Goal: Navigation & Orientation: Go to known website

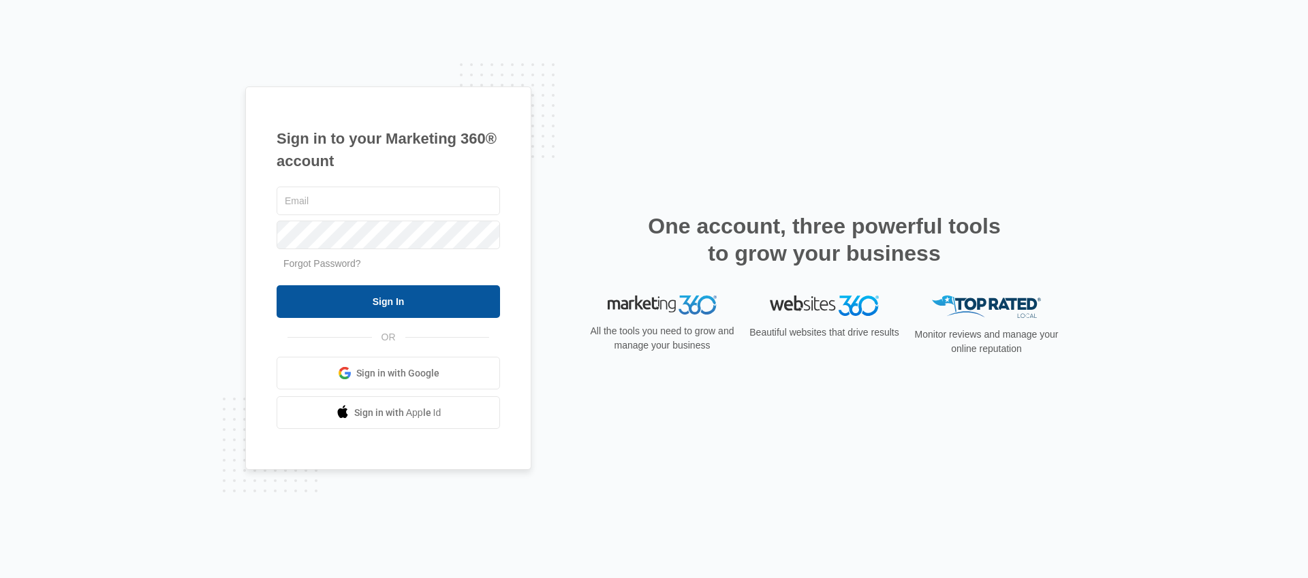
type input "[PERSON_NAME][EMAIL_ADDRESS][PERSON_NAME][DOMAIN_NAME]"
click at [449, 306] on input "Sign In" at bounding box center [388, 301] width 223 height 33
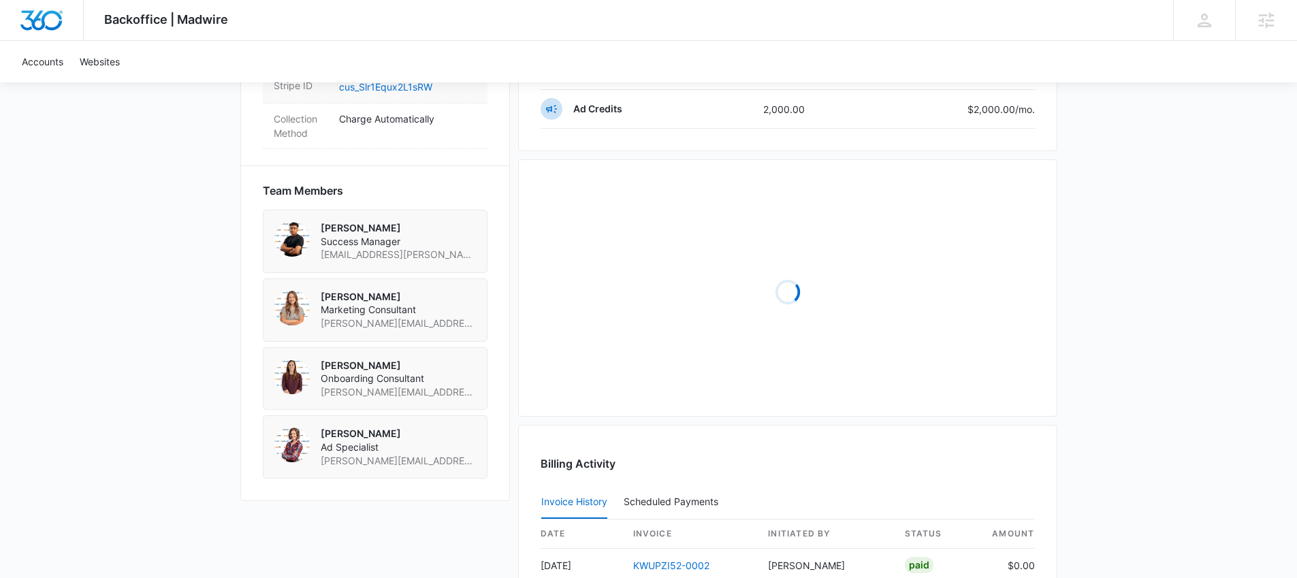
scroll to position [921, 0]
